Goal: Task Accomplishment & Management: Manage account settings

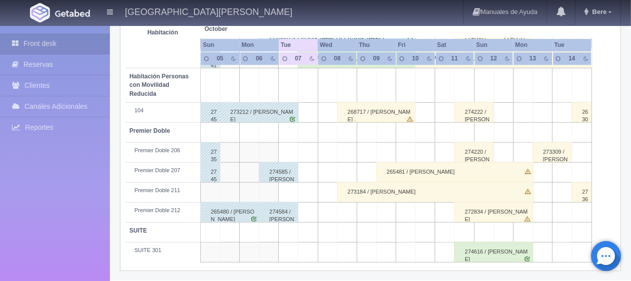
click at [589, 113] on div "263048 / [PERSON_NAME]" at bounding box center [581, 112] width 19 height 20
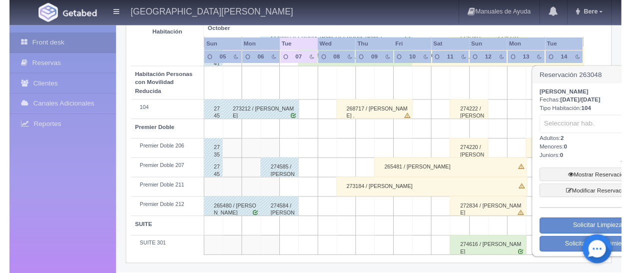
scroll to position [533, 0]
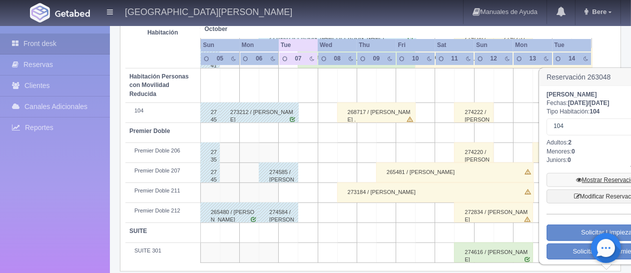
click at [601, 176] on link "Mostrar Reservación" at bounding box center [607, 180] width 120 height 14
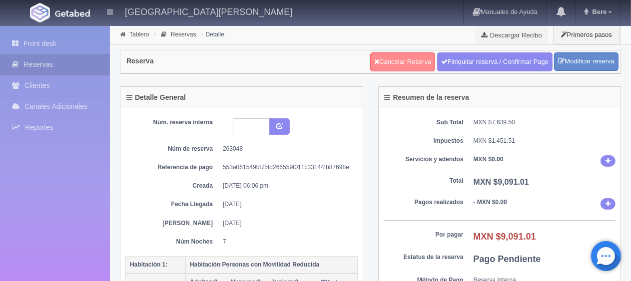
click at [406, 61] on link "Cancelar Reserva" at bounding box center [402, 61] width 65 height 19
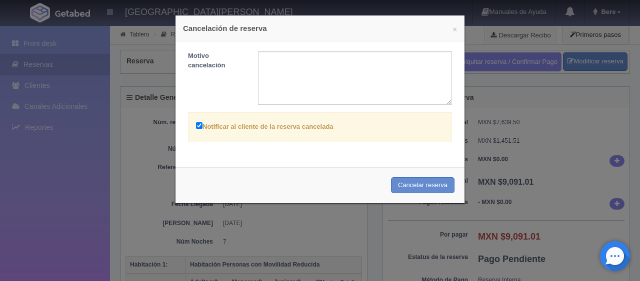
click at [295, 120] on label "Notificar al cliente de la reserva cancelada" at bounding box center [264, 125] width 137 height 11
click at [202, 122] on input "Notificar al cliente de la reserva cancelada" at bounding box center [199, 125] width 6 height 6
checkbox input "false"
click at [393, 186] on button "Cancelar reserva" at bounding box center [422, 185] width 63 height 16
click at [124, 155] on div "× Cancelación de reserva Motivo cancelación Notificar al cliente de la reserva …" at bounding box center [320, 140] width 640 height 281
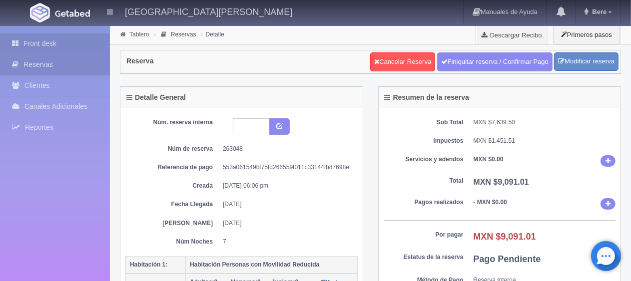
click at [46, 47] on link "Front desk" at bounding box center [55, 43] width 110 height 20
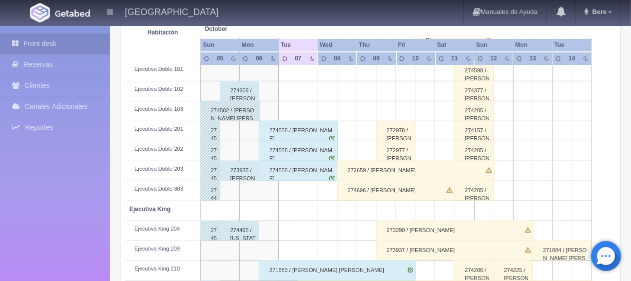
scroll to position [350, 0]
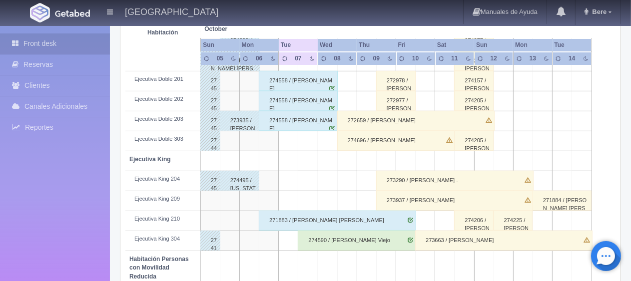
click at [413, 176] on div "273290 / [PERSON_NAME] ." at bounding box center [454, 181] width 157 height 20
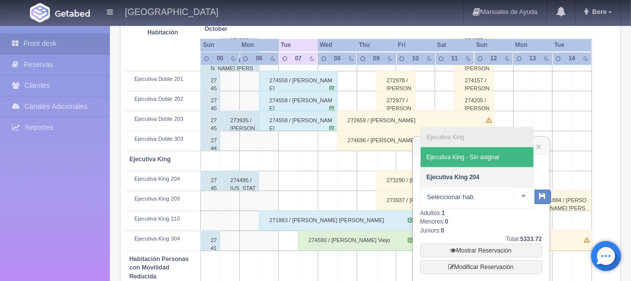
click at [490, 161] on span "Ejecutiva King - Sin asignar" at bounding box center [477, 157] width 113 height 20
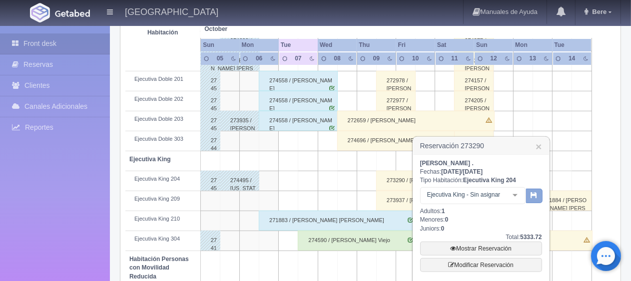
click at [531, 194] on icon "button" at bounding box center [534, 195] width 6 height 6
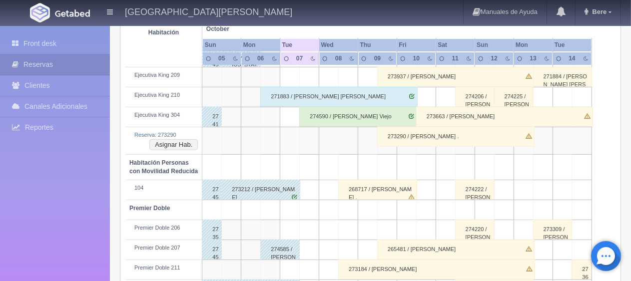
scroll to position [424, 0]
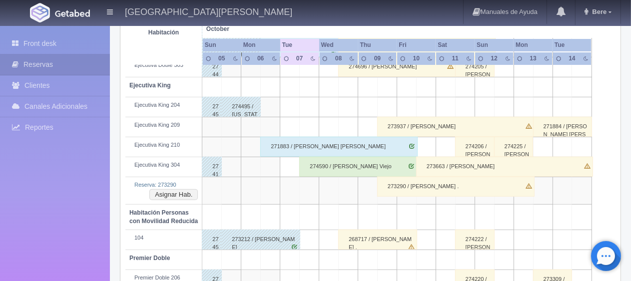
click at [342, 168] on div "274590 / [PERSON_NAME] Viejo" at bounding box center [358, 167] width 118 height 20
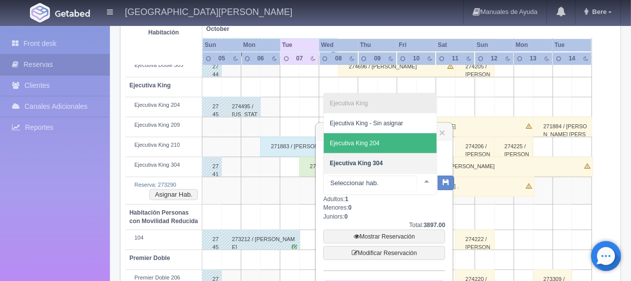
click at [383, 147] on span "Ejecutiva King 204" at bounding box center [380, 143] width 113 height 20
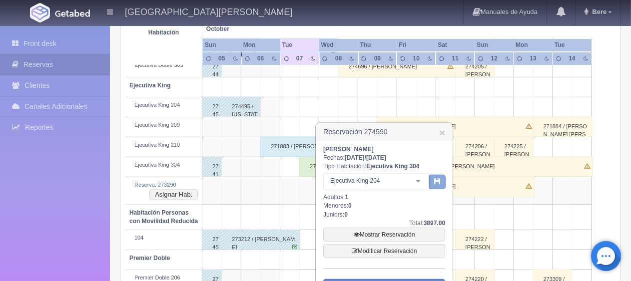
click at [437, 185] on button "button" at bounding box center [437, 182] width 16 height 15
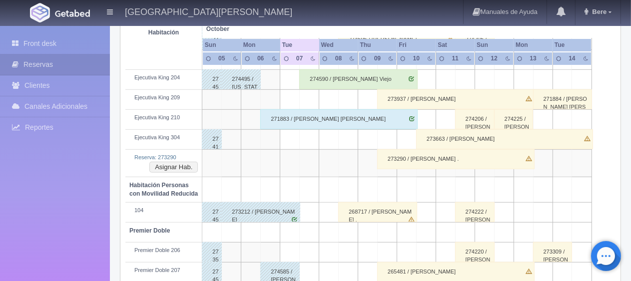
scroll to position [401, 0]
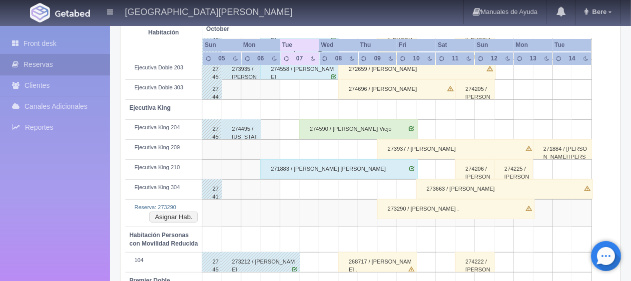
click at [458, 185] on div "273663 / [PERSON_NAME]" at bounding box center [504, 189] width 177 height 20
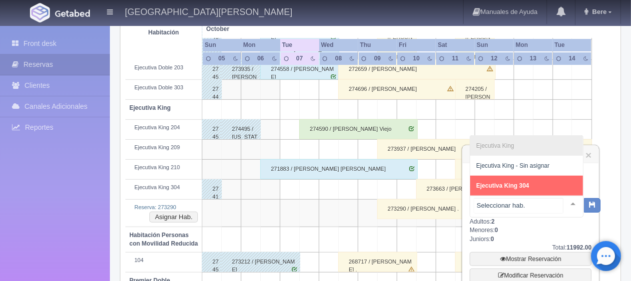
click at [542, 190] on span "Ejecutiva King 304" at bounding box center [526, 186] width 113 height 20
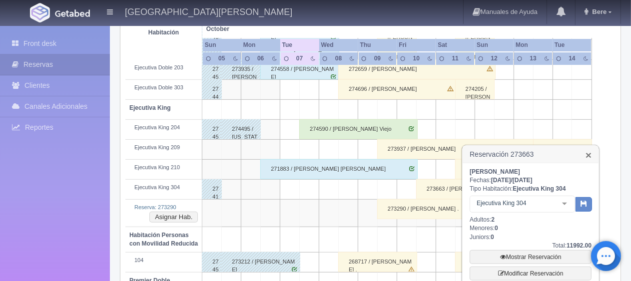
click at [588, 155] on link "×" at bounding box center [589, 155] width 6 height 10
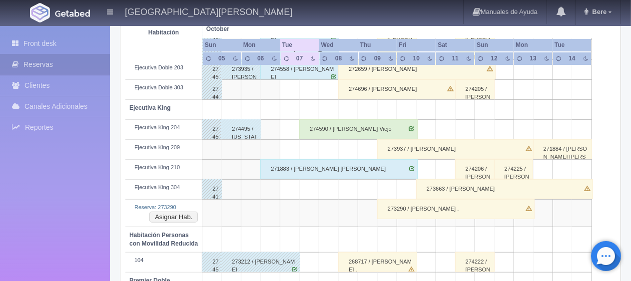
click at [488, 182] on div "273663 / [PERSON_NAME]" at bounding box center [504, 189] width 177 height 20
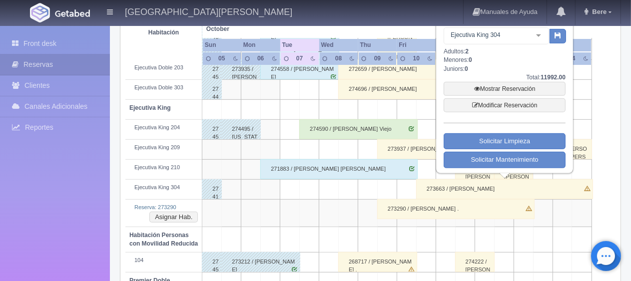
scroll to position [351, 0]
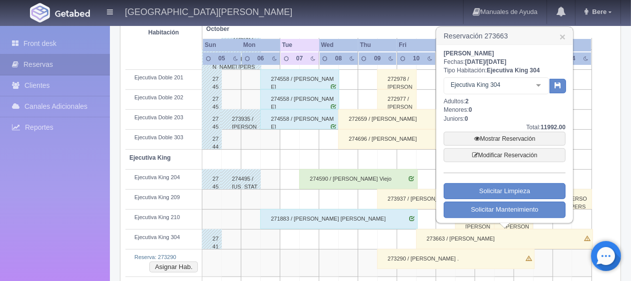
click at [600, 134] on table "Habitación October Oct Sun Mon Tue Wed Thu Fri Sat Sun 05 06" at bounding box center [370, 154] width 490 height 618
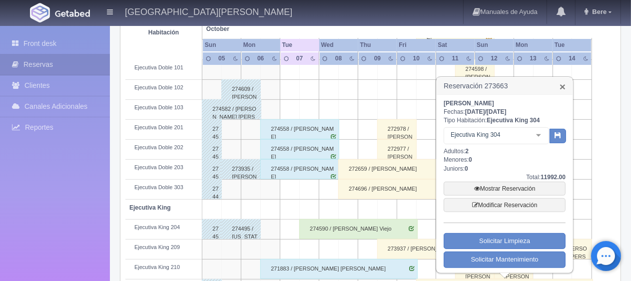
click at [563, 85] on link "×" at bounding box center [563, 86] width 6 height 10
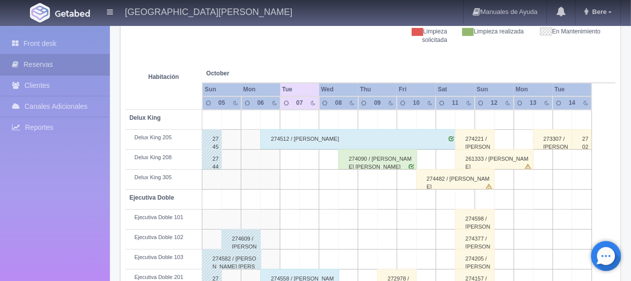
scroll to position [51, 0]
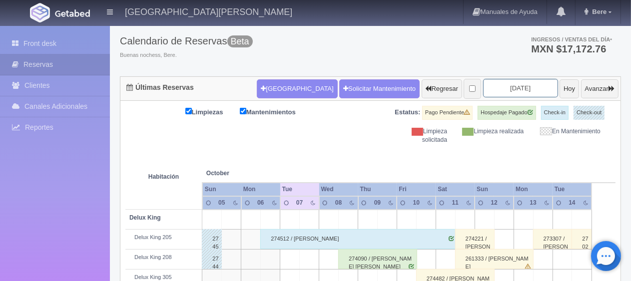
click at [517, 89] on input "2025-10-07" at bounding box center [520, 88] width 75 height 18
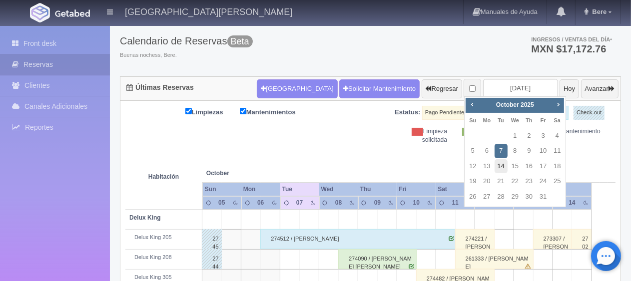
click at [499, 169] on link "14" at bounding box center [501, 166] width 13 height 14
type input "2025-10-14"
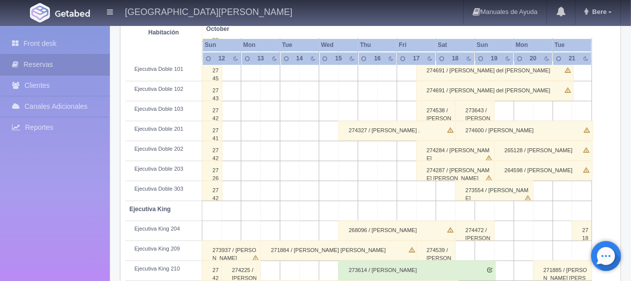
scroll to position [350, 0]
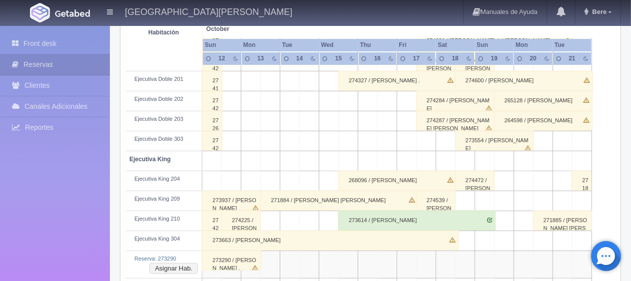
click at [391, 182] on div "268096 / [PERSON_NAME]" at bounding box center [397, 181] width 118 height 20
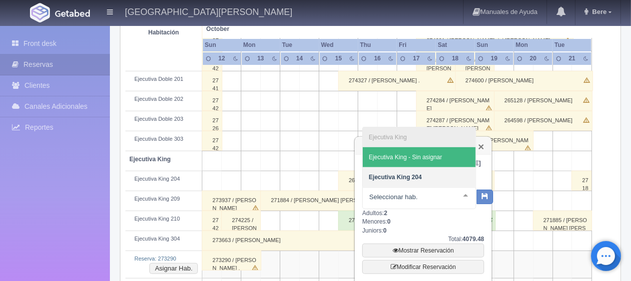
click at [483, 146] on link "×" at bounding box center [481, 146] width 6 height 10
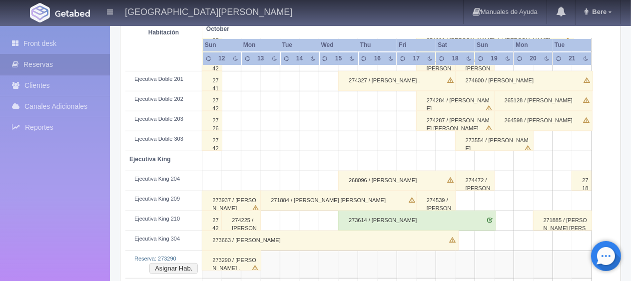
click at [285, 237] on div "273663 / [PERSON_NAME]" at bounding box center [330, 241] width 256 height 20
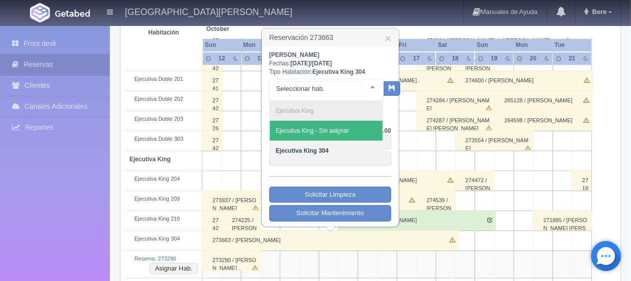
click at [336, 131] on span "Ejecutiva King - Sin asignar" at bounding box center [312, 130] width 73 height 7
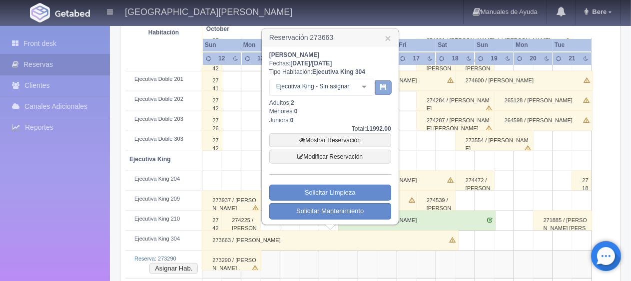
click at [381, 85] on icon "button" at bounding box center [383, 86] width 6 height 6
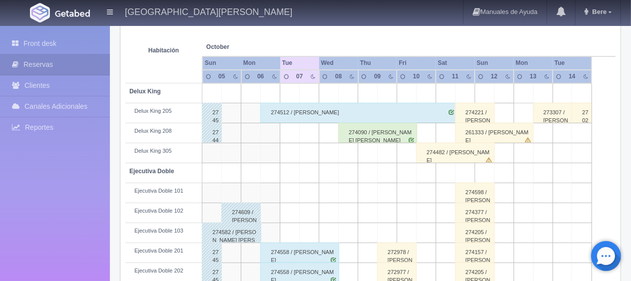
scroll to position [378, 0]
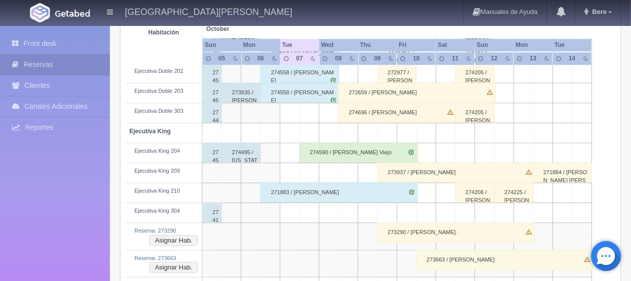
click at [432, 235] on div "273290 / [PERSON_NAME] ." at bounding box center [455, 233] width 157 height 20
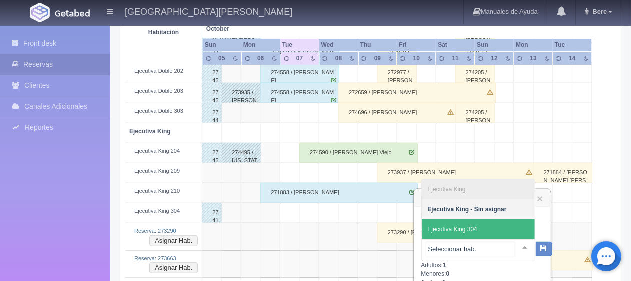
click at [488, 229] on span "Ejecutiva King 304" at bounding box center [478, 229] width 113 height 20
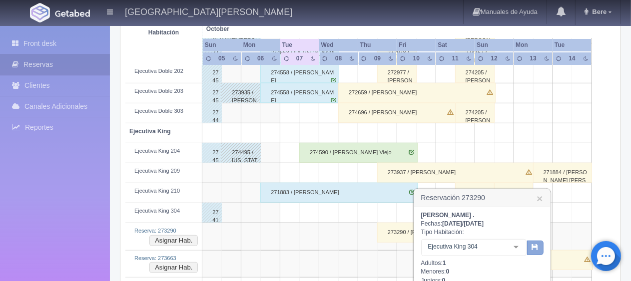
click at [537, 251] on button "button" at bounding box center [535, 248] width 16 height 15
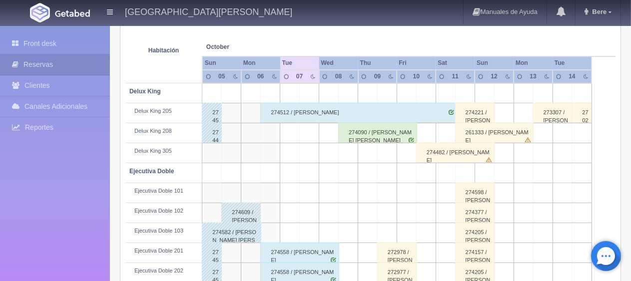
scroll to position [78, 0]
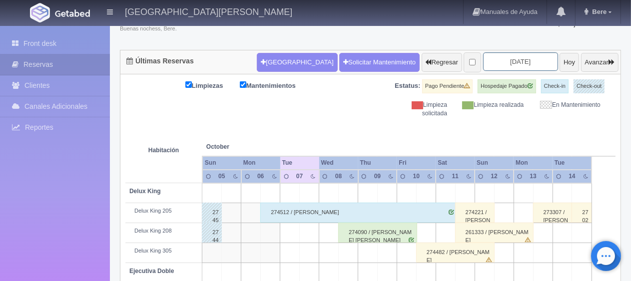
click at [486, 58] on input "[DATE]" at bounding box center [520, 61] width 75 height 18
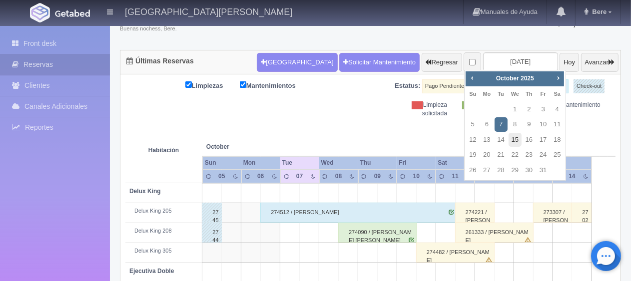
click at [514, 139] on link "15" at bounding box center [515, 140] width 13 height 14
type input "[DATE]"
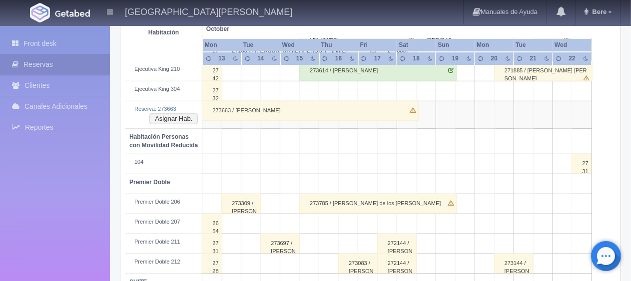
scroll to position [400, 0]
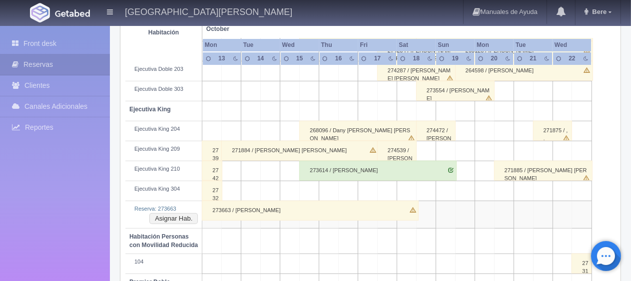
click at [369, 128] on div "268096 / Dany Alberto Santamaria Juvier" at bounding box center [358, 131] width 118 height 20
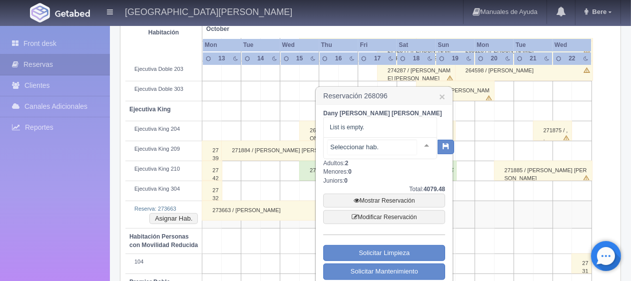
click at [378, 150] on div at bounding box center [380, 148] width 114 height 22
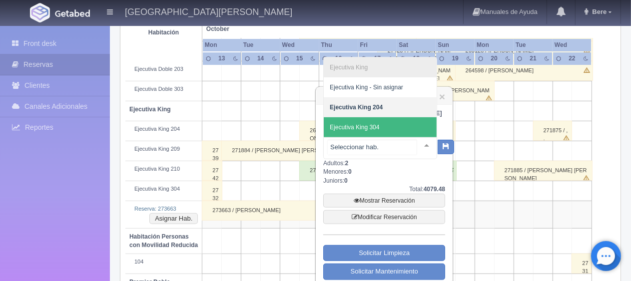
click at [382, 133] on span "Ejecutiva King 304" at bounding box center [380, 127] width 113 height 20
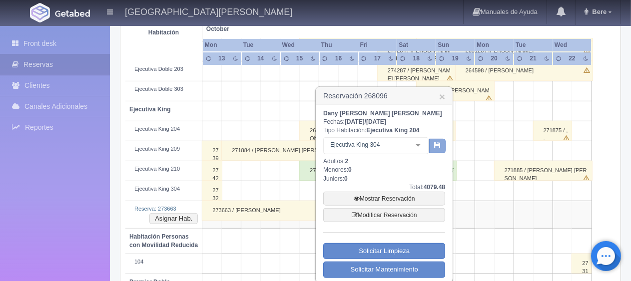
click at [440, 147] on icon "button" at bounding box center [437, 145] width 6 height 6
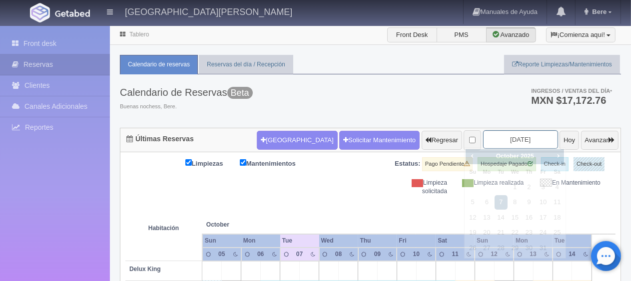
click at [476, 130] on form "Nueva Reserva Solicitar Mantenimiento Regresar 2025-10-07 Hoy Avanzar" at bounding box center [438, 140] width 362 height 21
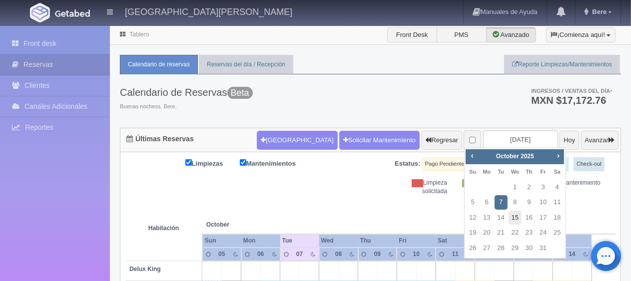
click at [510, 224] on link "15" at bounding box center [515, 218] width 13 height 14
type input "[DATE]"
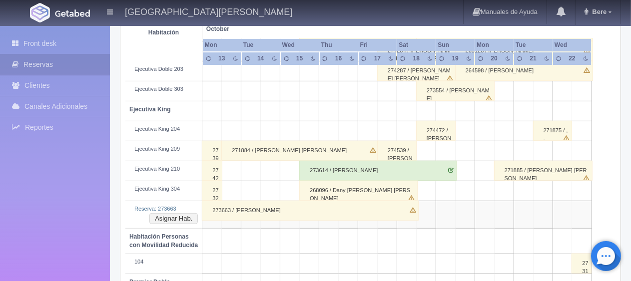
scroll to position [400, 0]
click at [273, 211] on div "273663 / [PERSON_NAME]" at bounding box center [310, 211] width 216 height 20
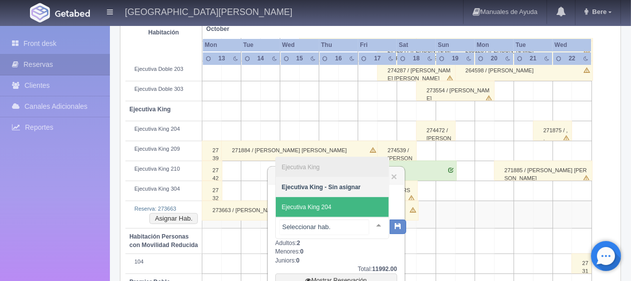
click at [322, 208] on span "Ejecutiva King 204" at bounding box center [306, 207] width 49 height 7
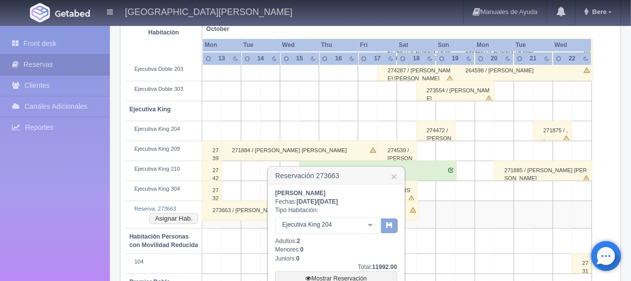
click at [390, 227] on icon "button" at bounding box center [389, 225] width 6 height 6
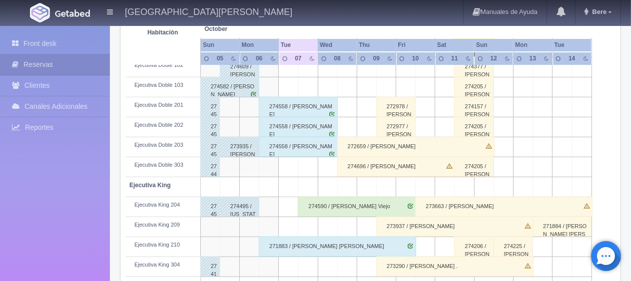
scroll to position [424, 0]
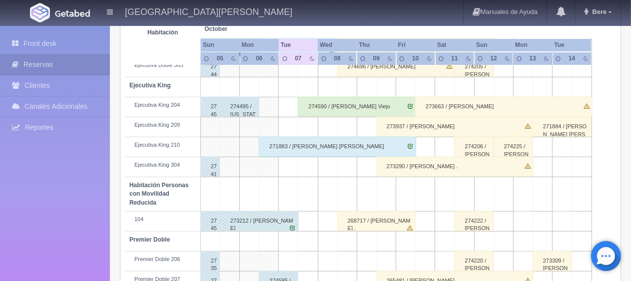
click at [529, 98] on div "273663 / [PERSON_NAME]" at bounding box center [503, 107] width 177 height 20
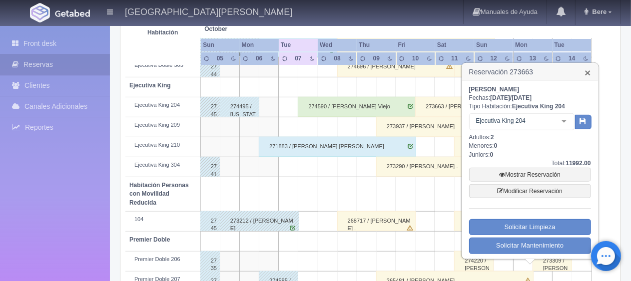
click at [589, 73] on link "×" at bounding box center [588, 72] width 6 height 10
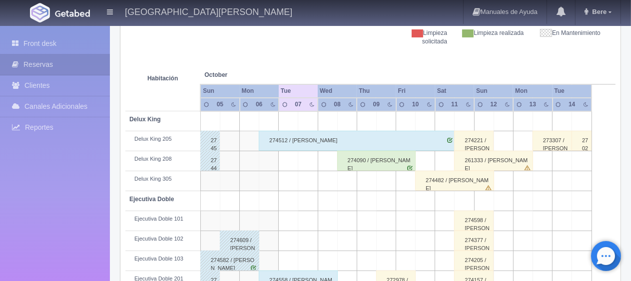
scroll to position [0, 0]
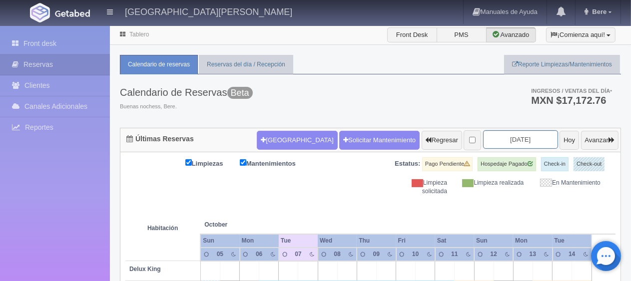
click at [513, 130] on input "[DATE]" at bounding box center [520, 139] width 75 height 18
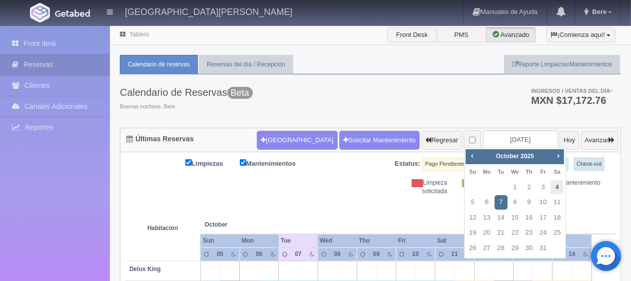
click at [553, 191] on link "4" at bounding box center [557, 187] width 13 height 14
type input "2025-10-04"
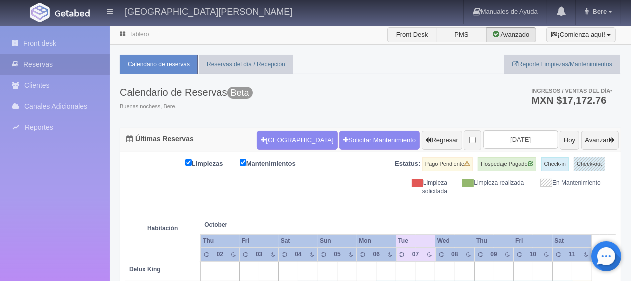
scroll to position [100, 0]
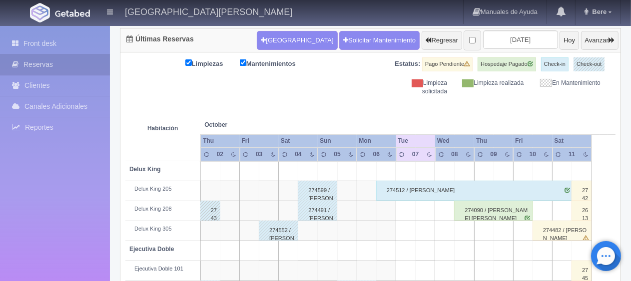
click at [211, 215] on div "274398 / [PERSON_NAME] ." at bounding box center [210, 211] width 20 height 20
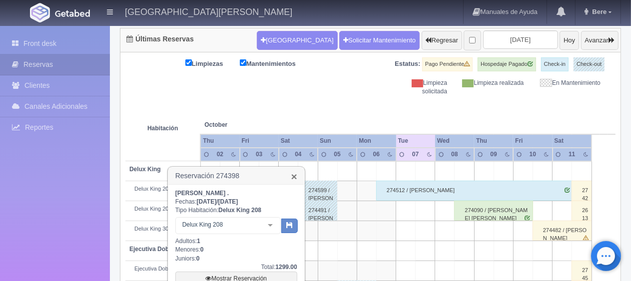
click at [291, 177] on link "×" at bounding box center [294, 176] width 6 height 10
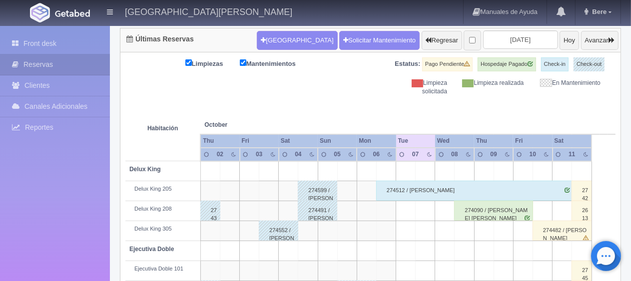
click at [315, 208] on div "274491 / [PERSON_NAME]" at bounding box center [317, 211] width 39 height 20
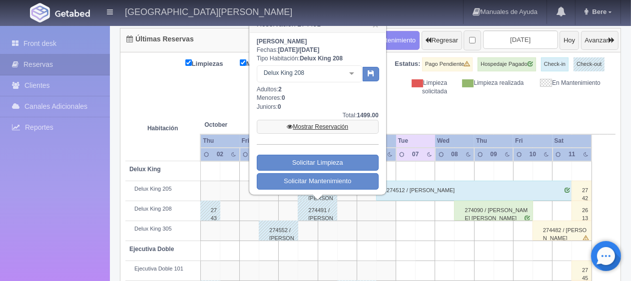
click at [321, 123] on link "Mostrar Reservación" at bounding box center [318, 127] width 122 height 14
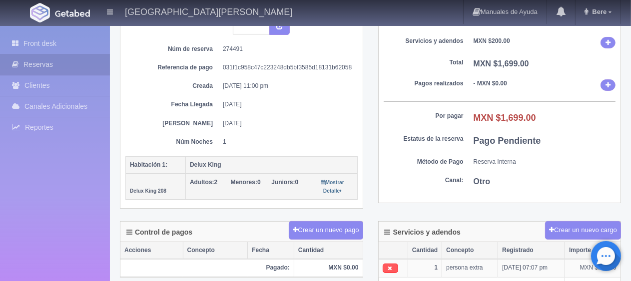
scroll to position [200, 0]
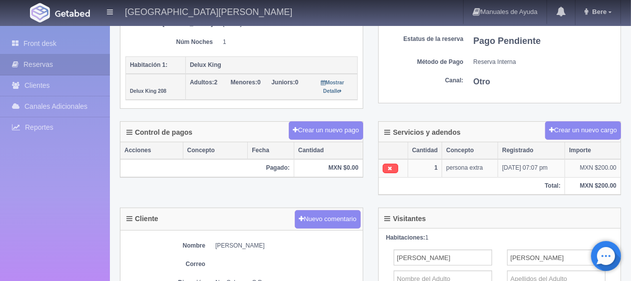
click at [482, 107] on div "Resumen de la reserva Hospedaje MXN $1,499.00 Servicios y adendos MXN $200.00 T…" at bounding box center [500, 1] width 258 height 229
click at [391, 166] on icon at bounding box center [390, 168] width 4 height 5
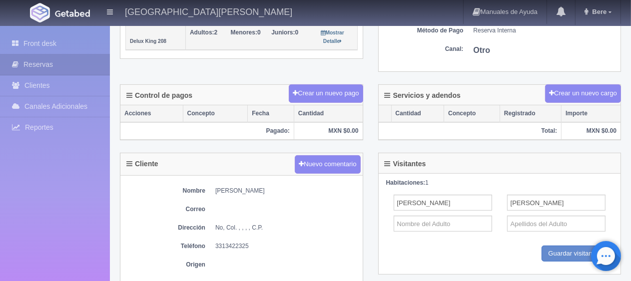
scroll to position [100, 0]
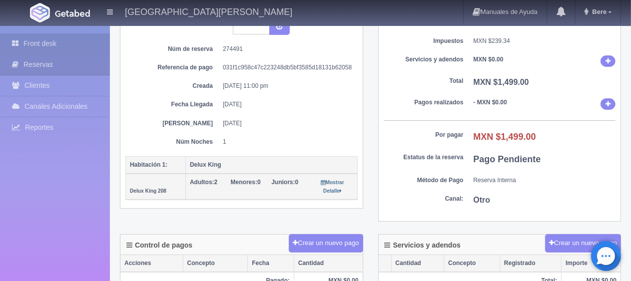
click at [34, 41] on link "Front desk" at bounding box center [55, 43] width 110 height 20
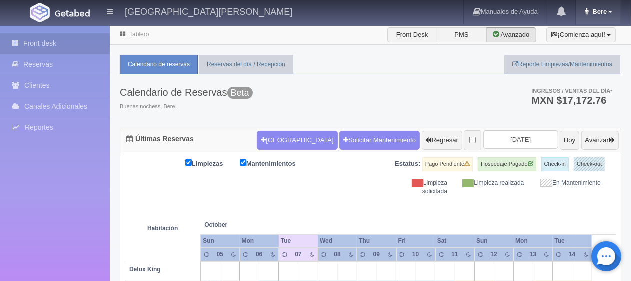
click at [601, 1] on link "Bere" at bounding box center [598, 12] width 45 height 24
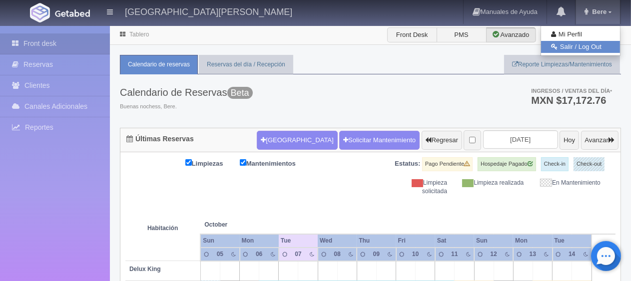
click at [592, 48] on link "Salir / Log Out" at bounding box center [580, 47] width 79 height 12
